Goal: Information Seeking & Learning: Find specific fact

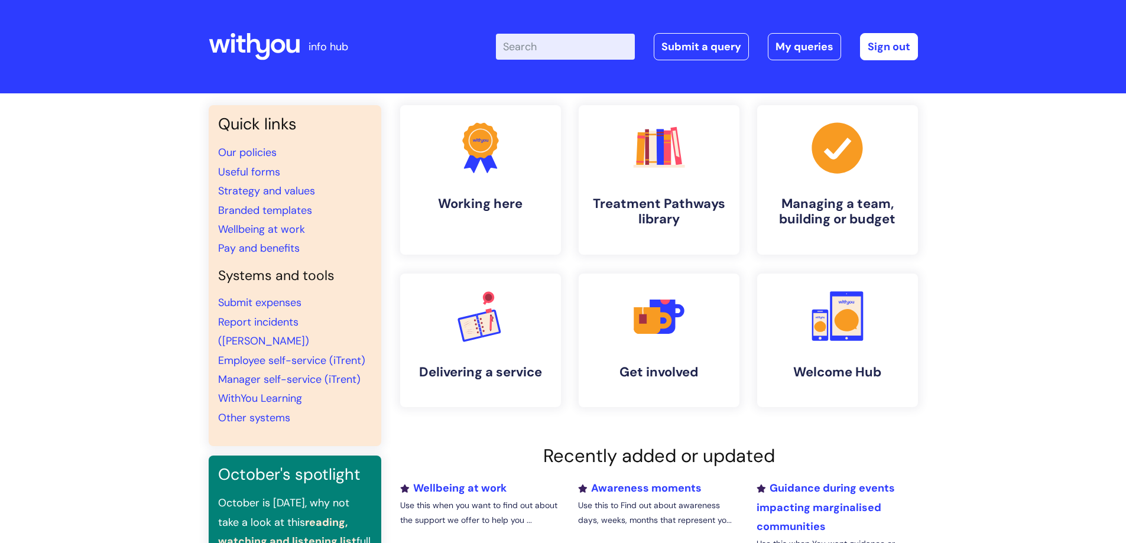
click at [561, 45] on input "Enter your search term here..." at bounding box center [565, 47] width 139 height 26
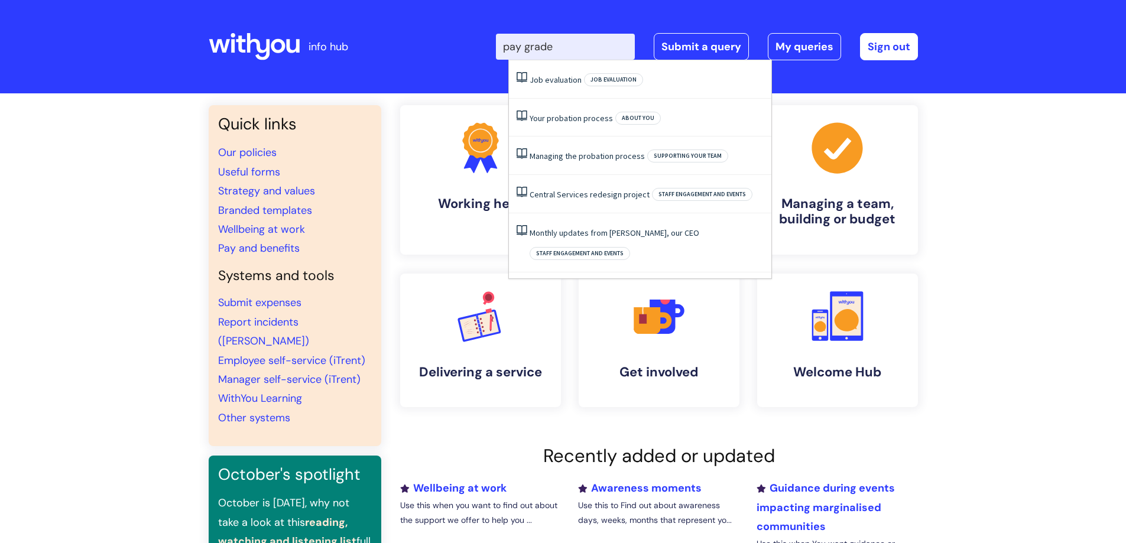
drag, startPoint x: 572, startPoint y: 50, endPoint x: 536, endPoint y: 51, distance: 36.1
click at [536, 51] on input "pay grade" at bounding box center [565, 47] width 139 height 26
type input "pay band"
click button "Search" at bounding box center [0, 0] width 0 height 0
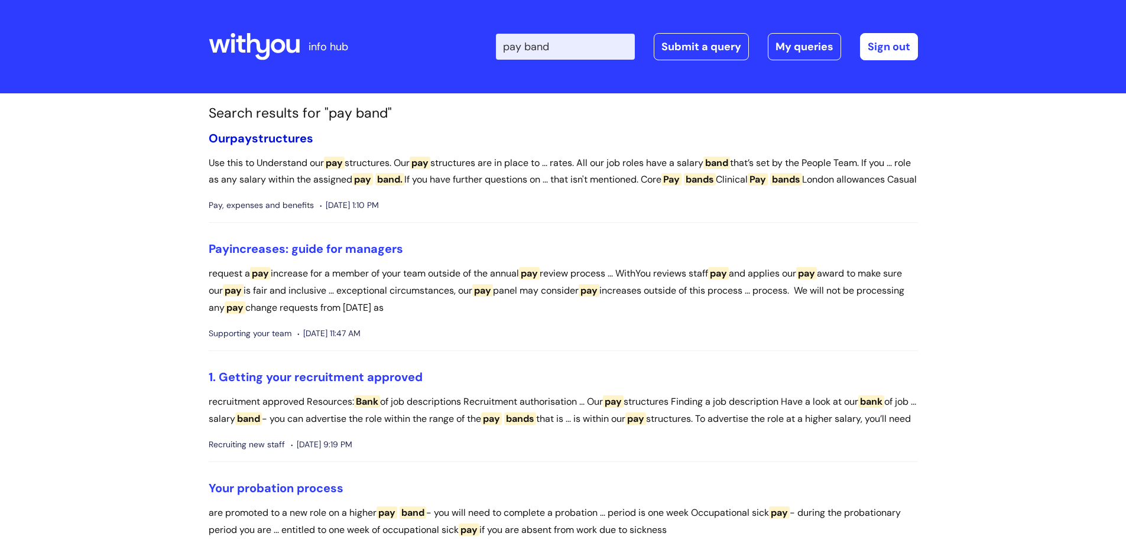
click at [257, 141] on link "Our pay structures" at bounding box center [261, 138] width 105 height 15
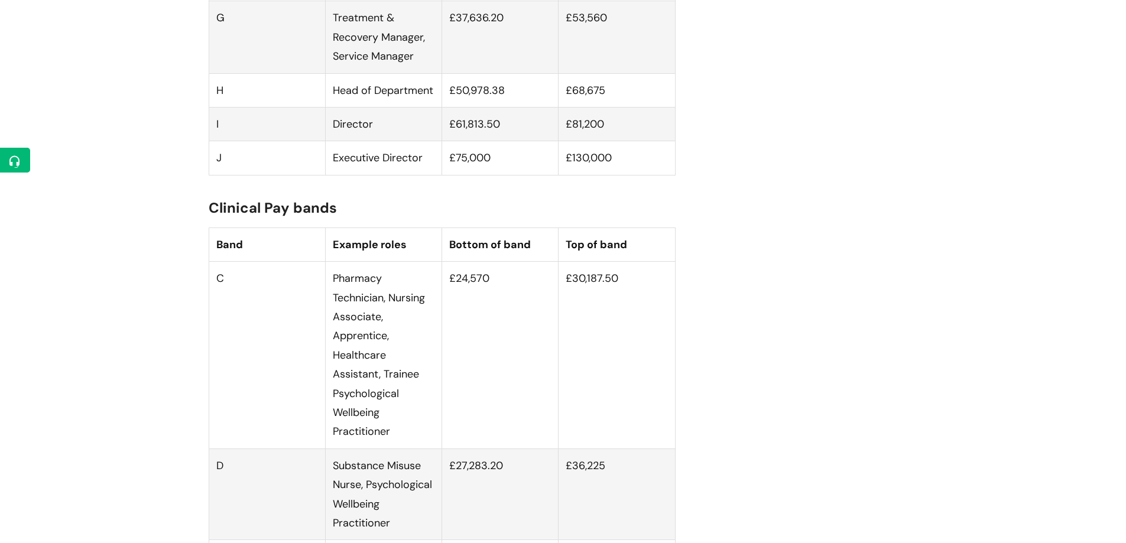
scroll to position [1123, 0]
